Goal: Task Accomplishment & Management: Manage account settings

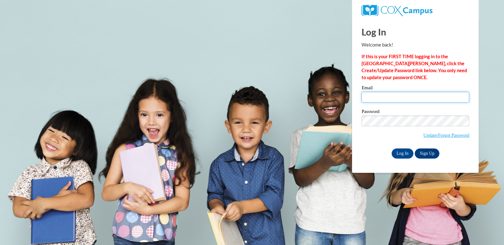
click at [383, 92] on input "Email" at bounding box center [416, 97] width 108 height 11
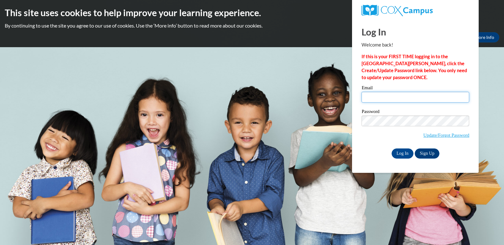
type input "[EMAIL_ADDRESS][DOMAIN_NAME]"
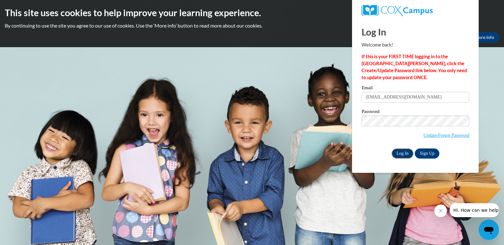
click at [400, 156] on input "Log In" at bounding box center [403, 154] width 22 height 10
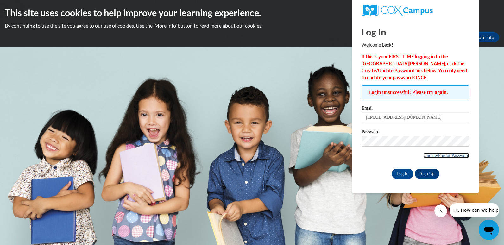
click at [439, 156] on link "Update/Forgot Password" at bounding box center [447, 155] width 46 height 5
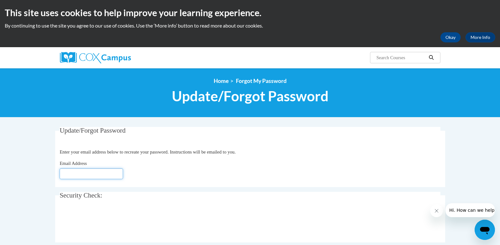
click at [109, 174] on input "Email Address" at bounding box center [91, 174] width 63 height 11
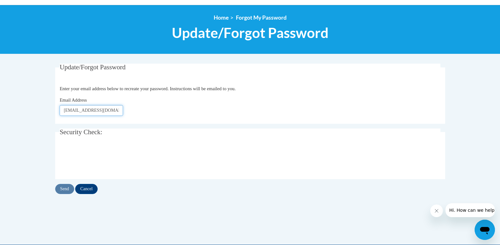
scroll to position [110, 0]
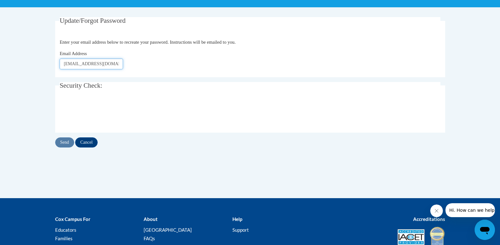
type input "[EMAIL_ADDRESS][DOMAIN_NAME]"
click at [64, 142] on input "Send" at bounding box center [64, 142] width 19 height 10
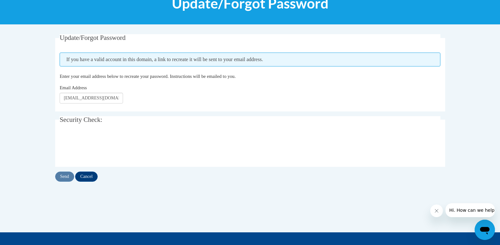
scroll to position [114, 0]
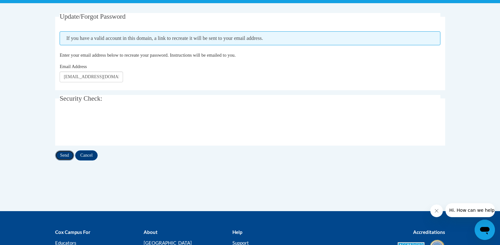
click at [63, 158] on input "Send" at bounding box center [64, 155] width 19 height 10
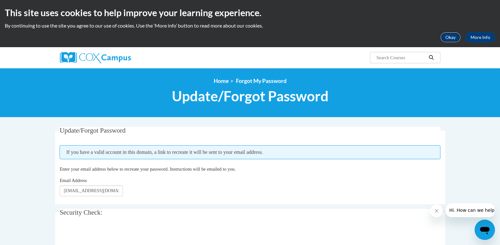
click at [451, 37] on button "Okay" at bounding box center [450, 37] width 20 height 10
